Goal: Transaction & Acquisition: Subscribe to service/newsletter

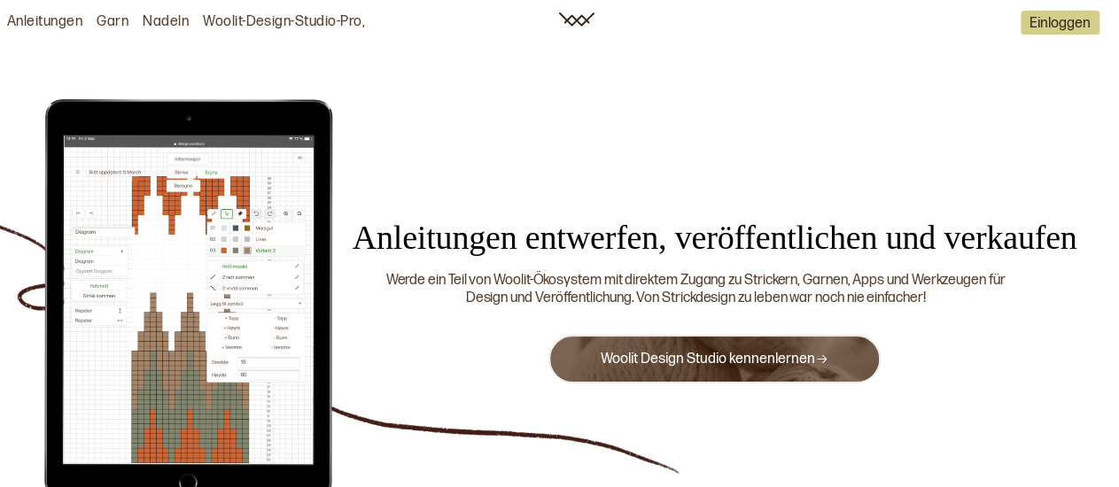
scroll to position [92, 0]
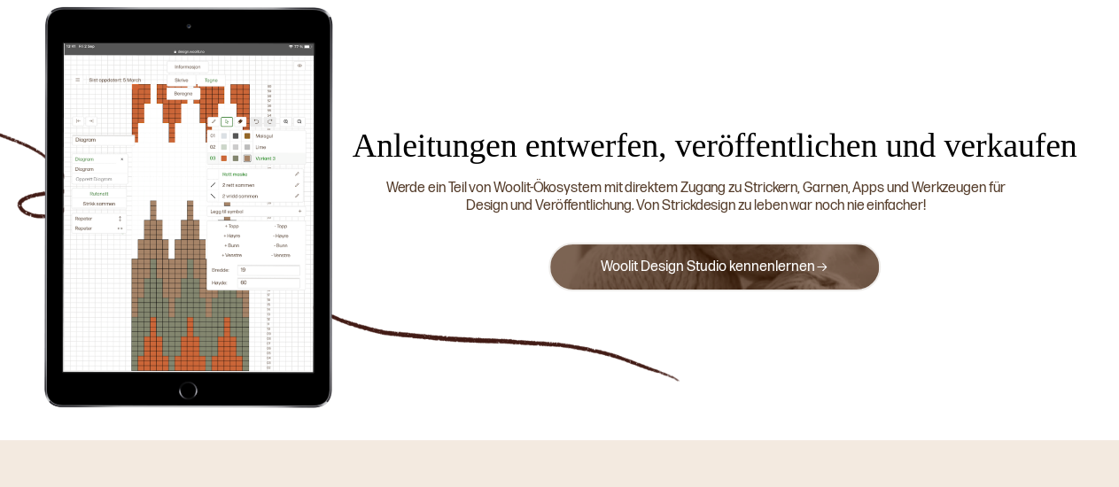
click at [671, 272] on link "Woolit Design Studio kennenlernen" at bounding box center [715, 267] width 228 height 17
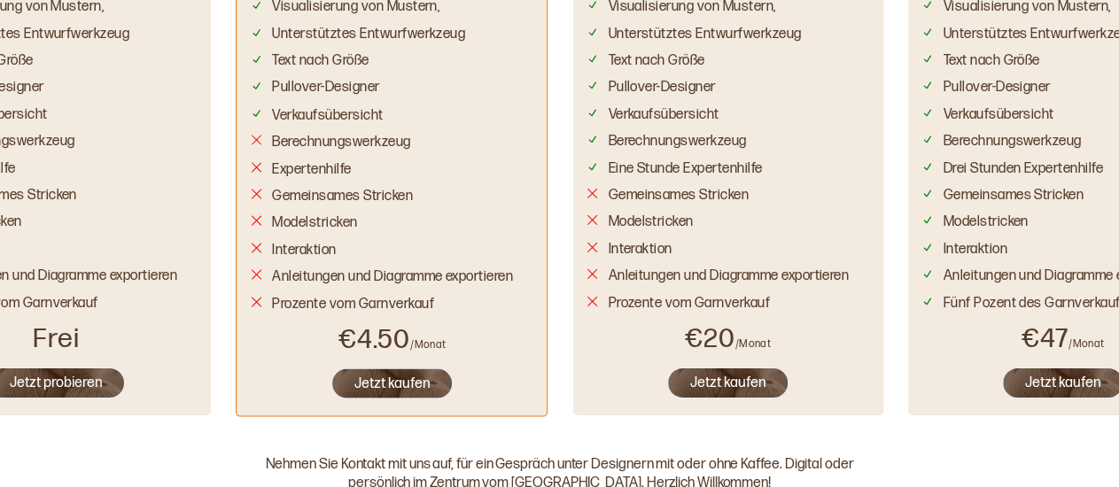
scroll to position [1581, 0]
drag, startPoint x: 154, startPoint y: 206, endPoint x: 359, endPoint y: 266, distance: 213.4
click at [359, 266] on div "Woolit Design Studio Woolit Diagram Werkzeuge zum Zeichnen von Diagrammen, Abne…" at bounding box center [560, 122] width 1242 height 612
click at [145, 222] on div "Modelstricken" at bounding box center [56, 218] width 284 height 27
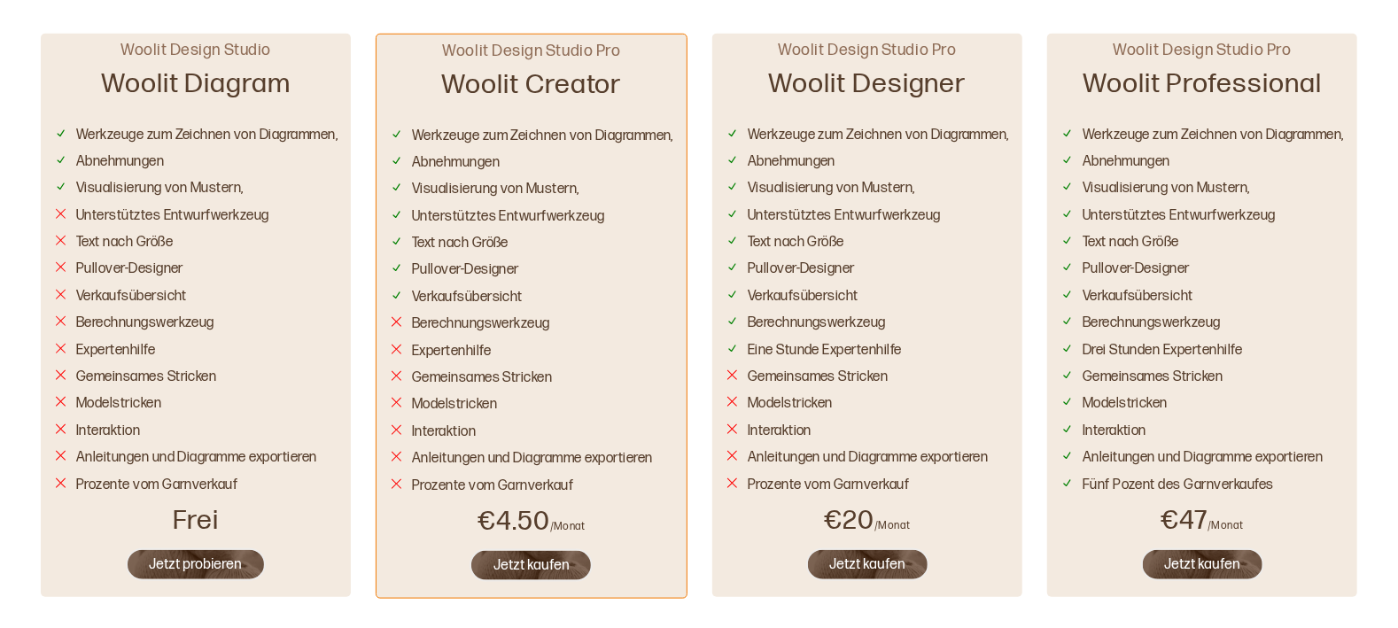
scroll to position [1052, 0]
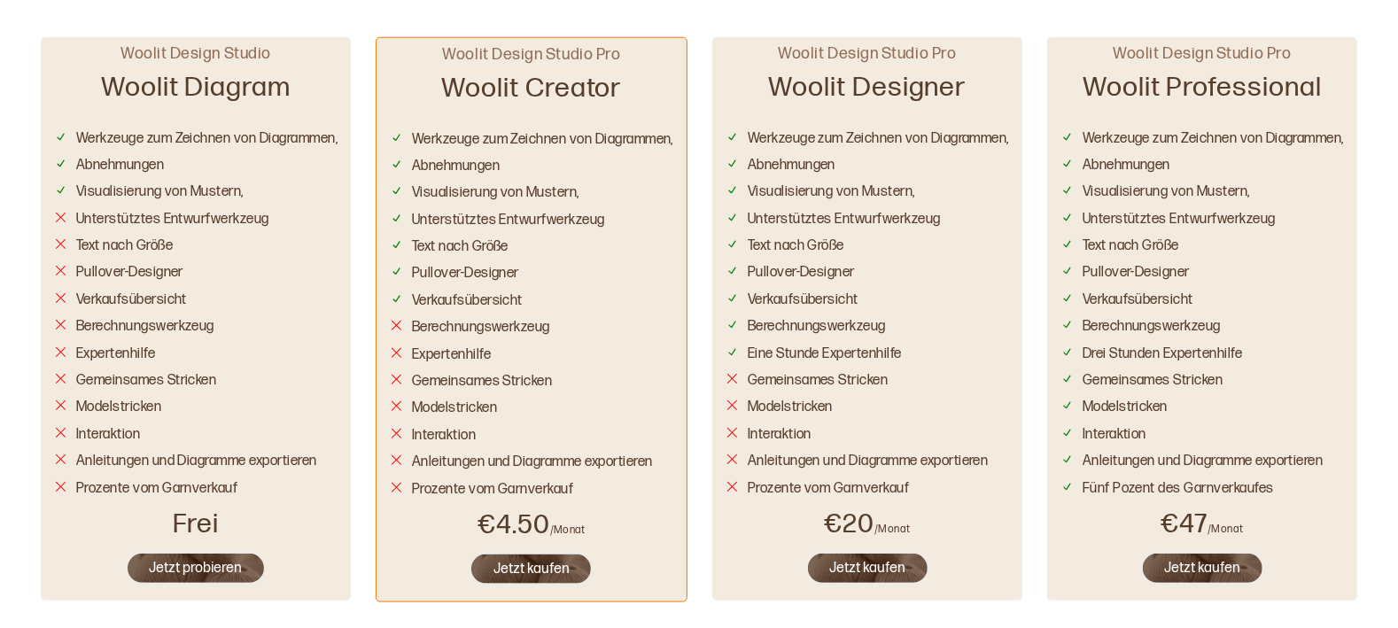
click at [185, 502] on button "Jetzt probieren" at bounding box center [196, 568] width 140 height 33
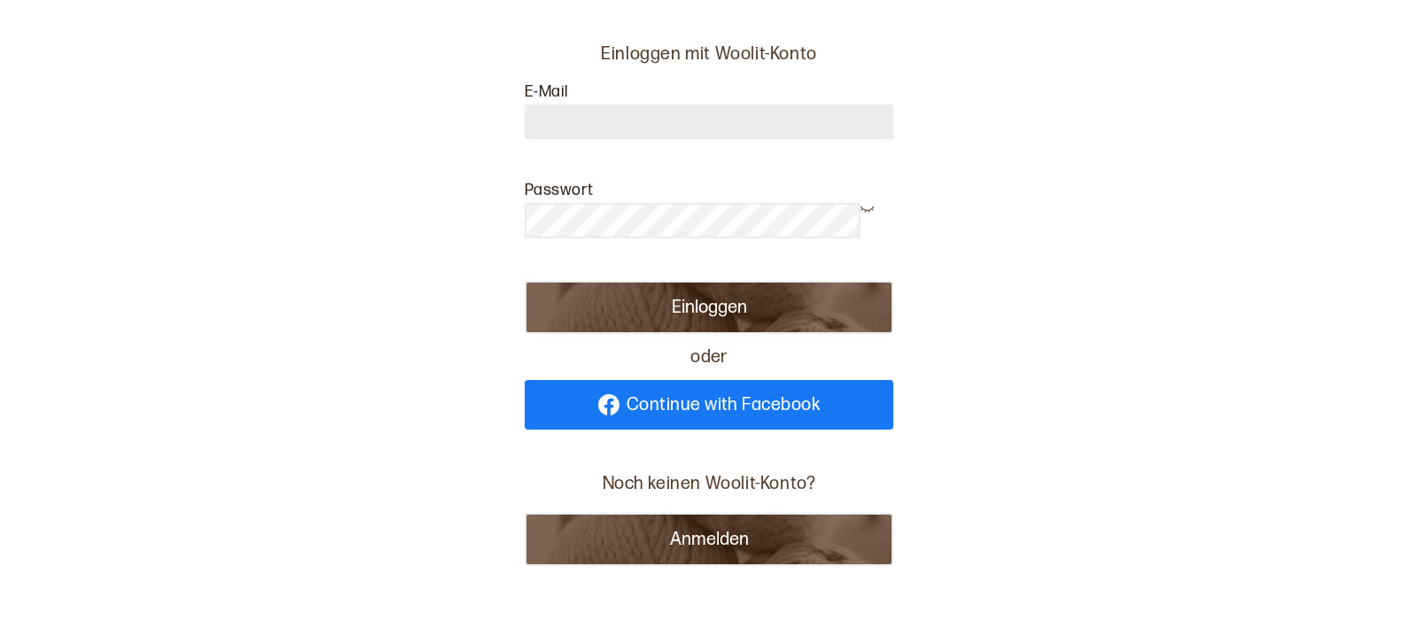
click at [660, 502] on button "Anmelden" at bounding box center [709, 539] width 369 height 53
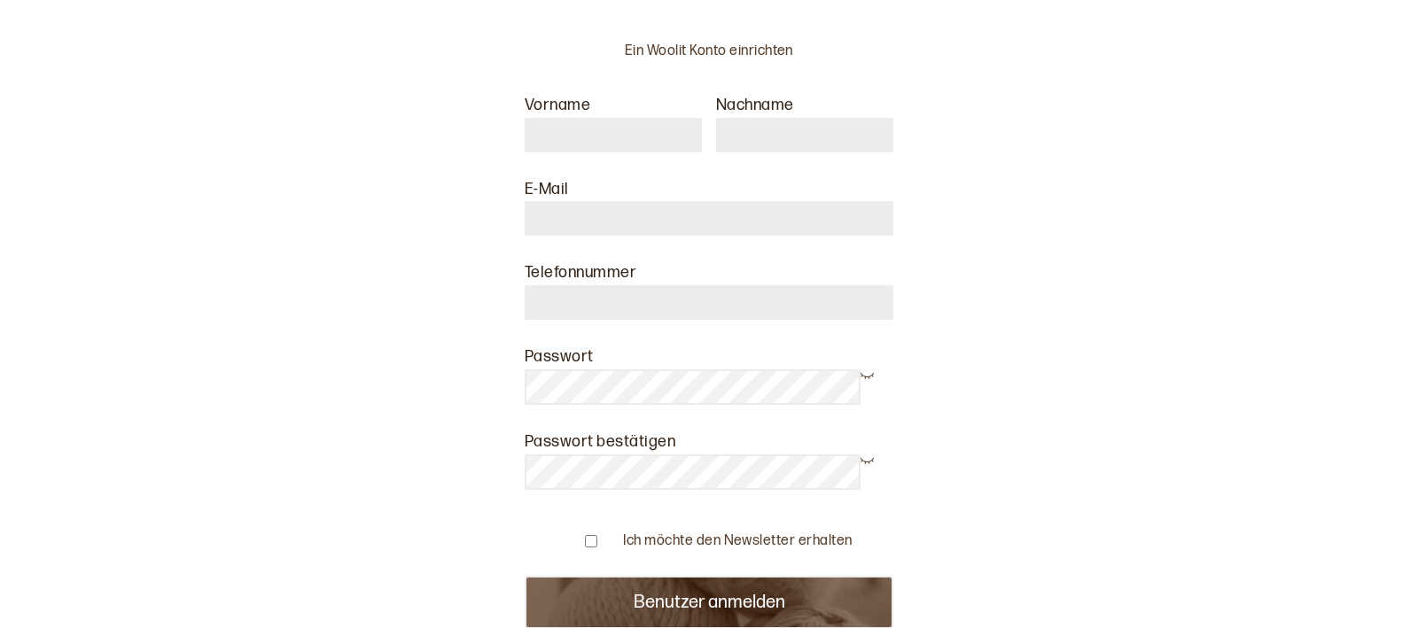
click at [596, 136] on input "text" at bounding box center [613, 135] width 177 height 35
type input "*******"
type input "**********"
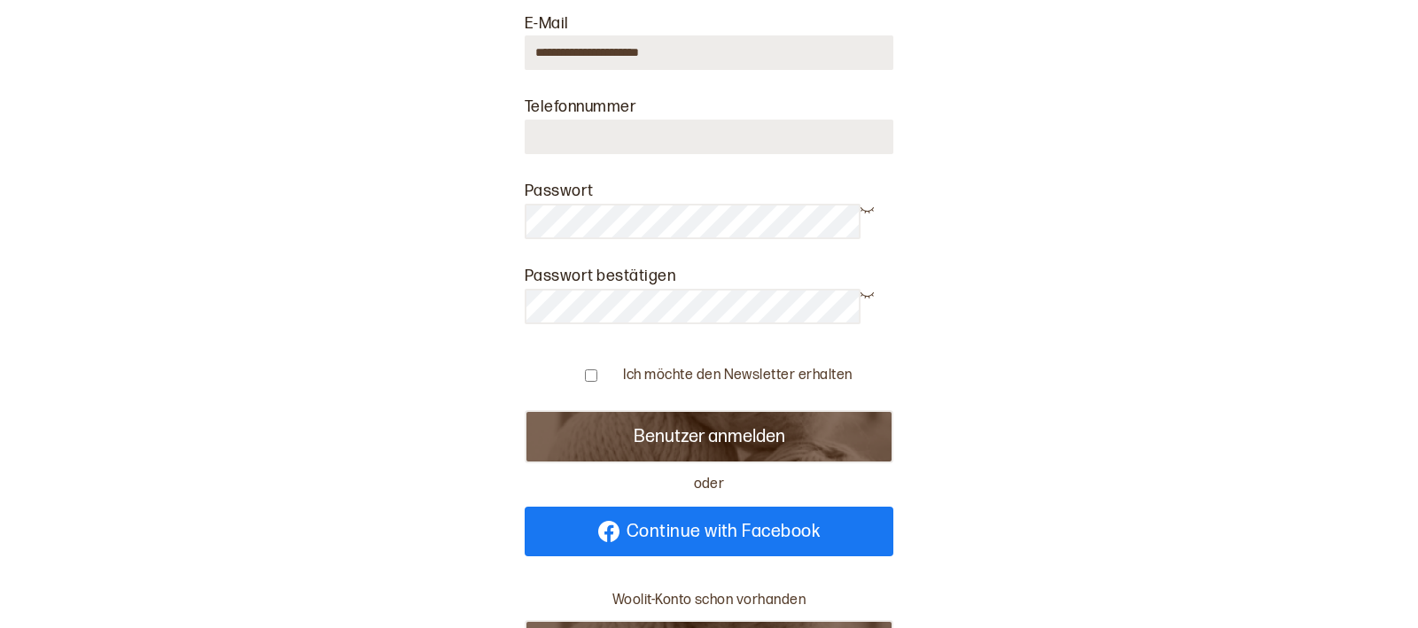
scroll to position [204, 0]
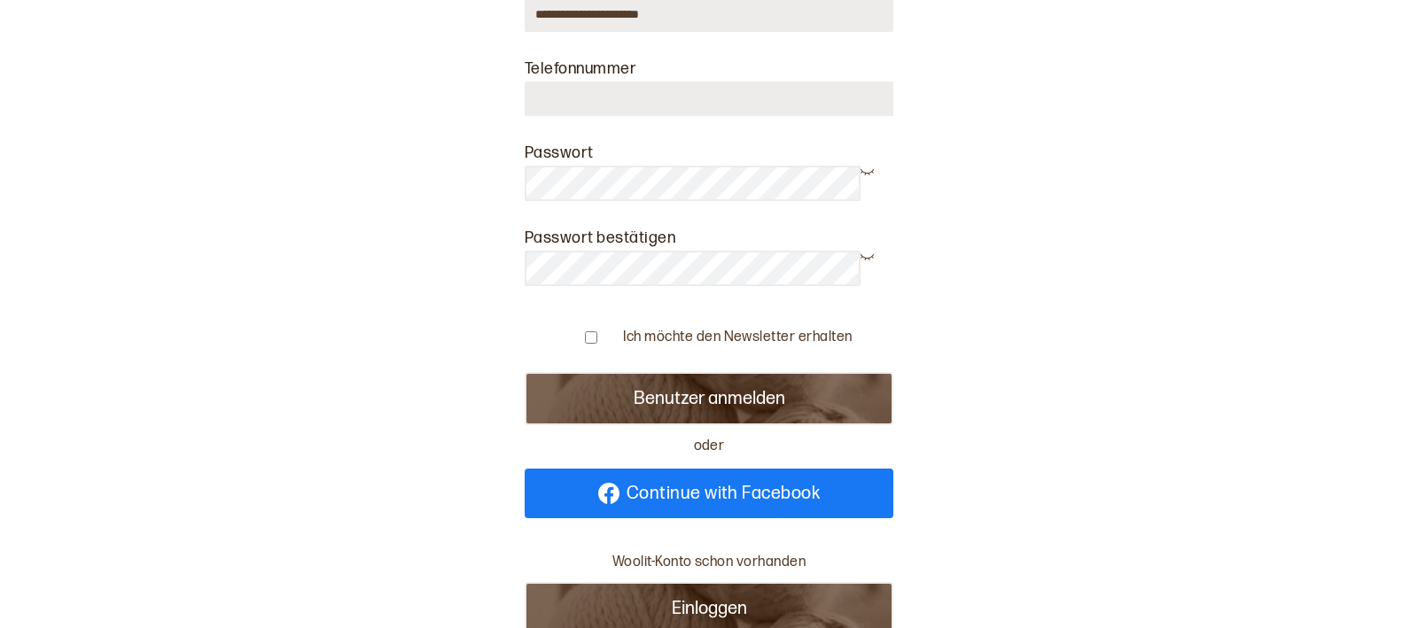
click at [738, 400] on button "Benutzer anmelden" at bounding box center [709, 398] width 369 height 53
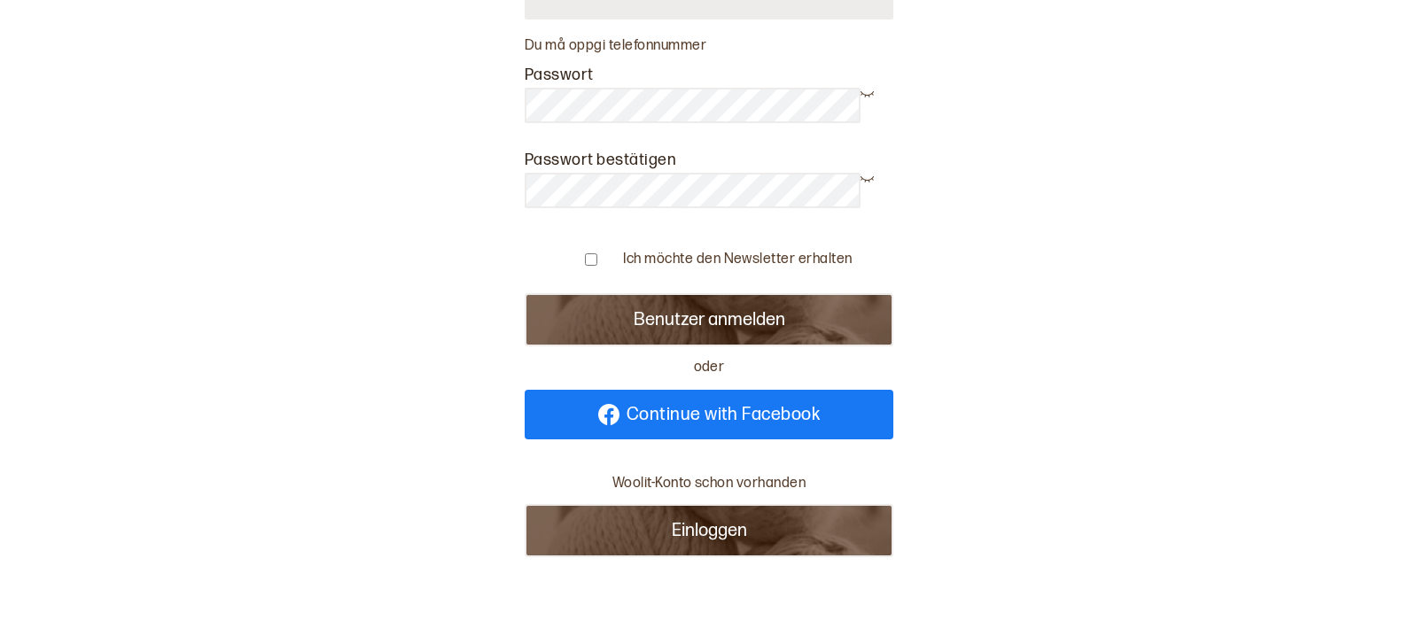
scroll to position [320, 0]
click at [673, 305] on button "Benutzer anmelden" at bounding box center [709, 319] width 369 height 53
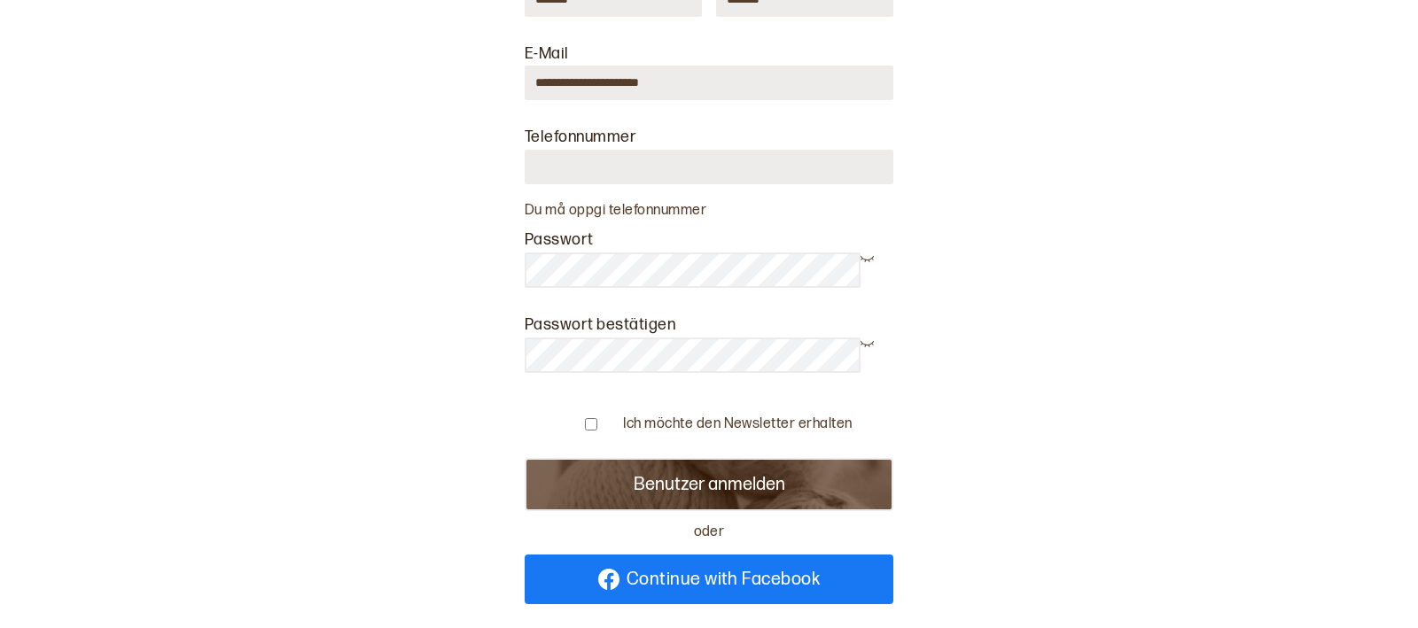
scroll to position [116, 0]
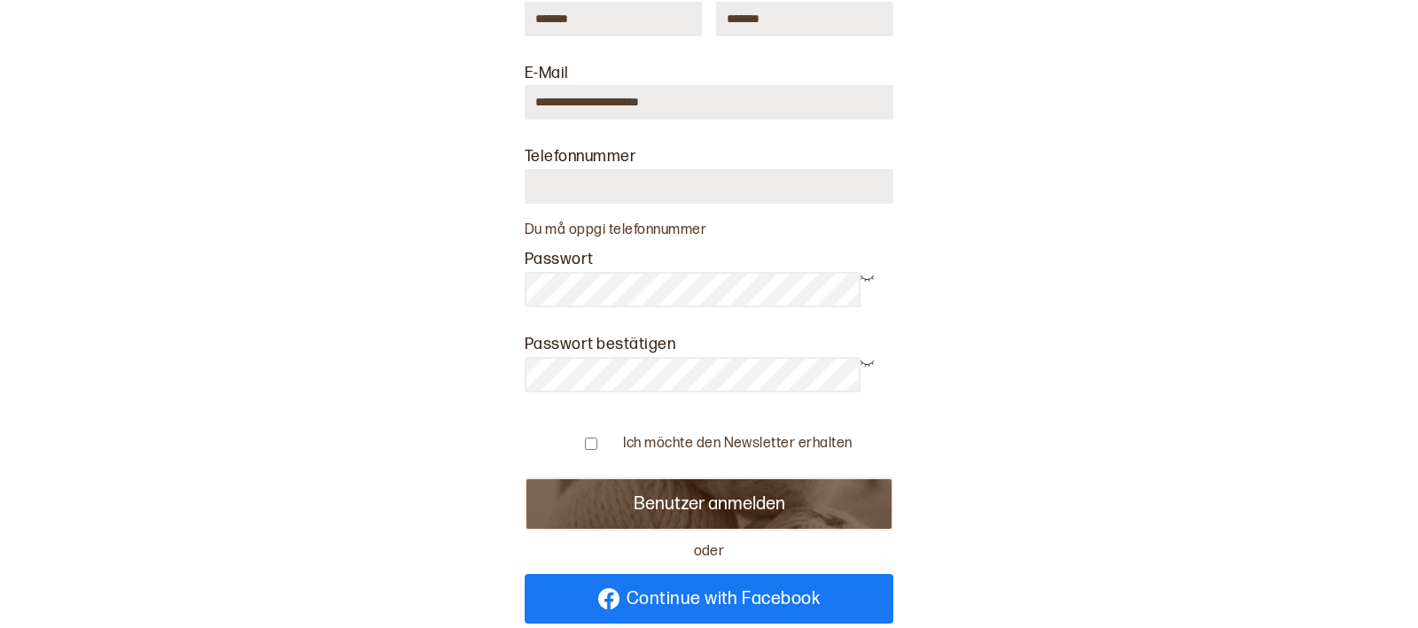
click at [607, 195] on input "number" at bounding box center [709, 186] width 369 height 35
click at [706, 502] on button "Benutzer anmelden" at bounding box center [709, 504] width 369 height 53
click at [694, 502] on button "Benutzer anmelden" at bounding box center [709, 504] width 369 height 53
click at [696, 501] on button "Benutzer anmelden" at bounding box center [709, 504] width 369 height 53
drag, startPoint x: 621, startPoint y: 184, endPoint x: 525, endPoint y: 175, distance: 97.0
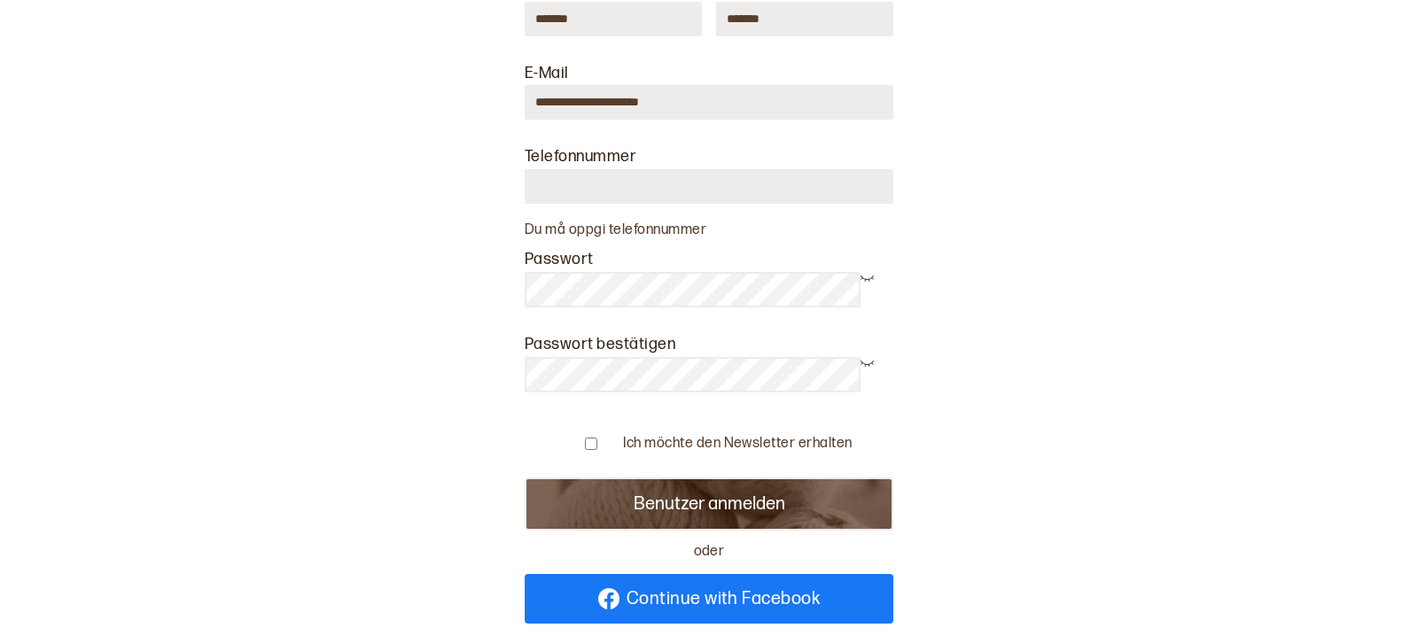
click at [525, 175] on input "number" at bounding box center [709, 186] width 369 height 35
